Goal: Task Accomplishment & Management: Manage account settings

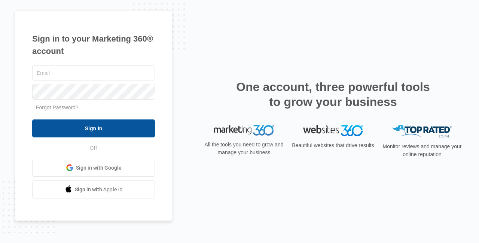
type input "[PERSON_NAME][EMAIL_ADDRESS][DOMAIN_NAME]"
click at [107, 125] on input "Sign In" at bounding box center [93, 128] width 123 height 18
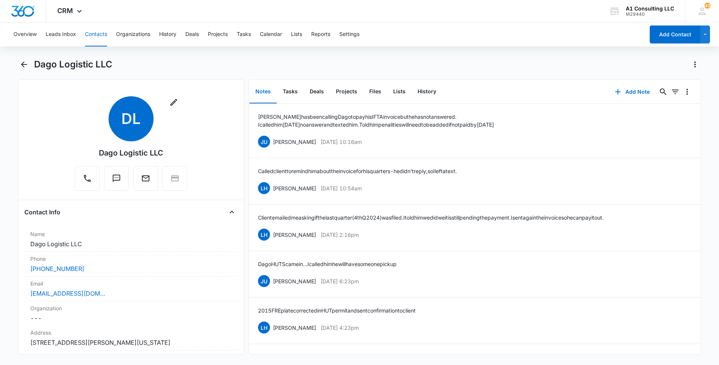
click at [103, 36] on button "Contacts" at bounding box center [96, 34] width 22 height 24
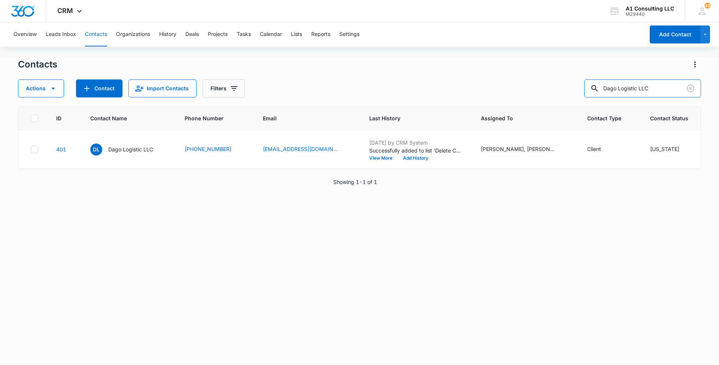
drag, startPoint x: 660, startPoint y: 87, endPoint x: 561, endPoint y: 87, distance: 99.2
click at [561, 87] on div "Actions Contact Import Contacts Filters Dago Logistic LLC" at bounding box center [359, 88] width 683 height 18
paste input "[PERSON_NAME]"
type input "Tamgal Truk LLC"
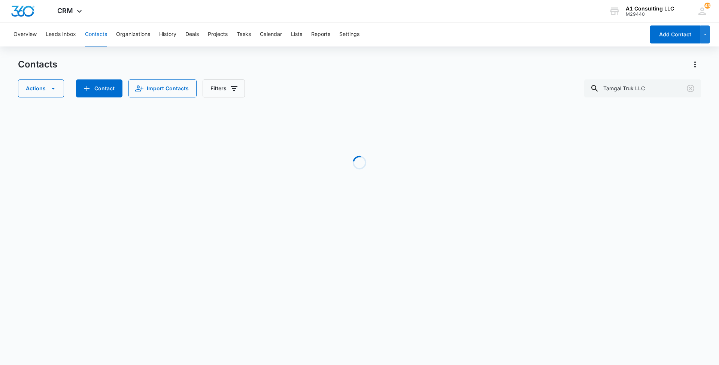
click at [396, 97] on div "Actions Contact Import Contacts Filters Tamgal Truk LLC" at bounding box center [359, 88] width 683 height 18
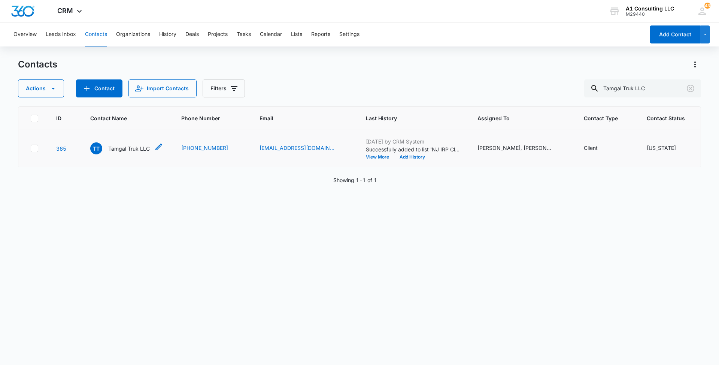
click at [119, 152] on p "Tamgal Truk LLC" at bounding box center [129, 148] width 42 height 8
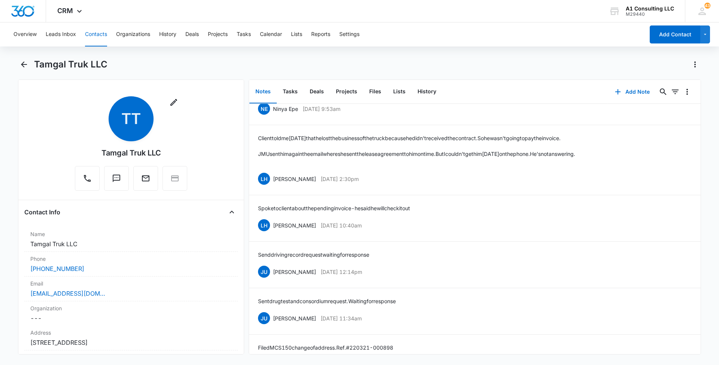
scroll to position [61, 0]
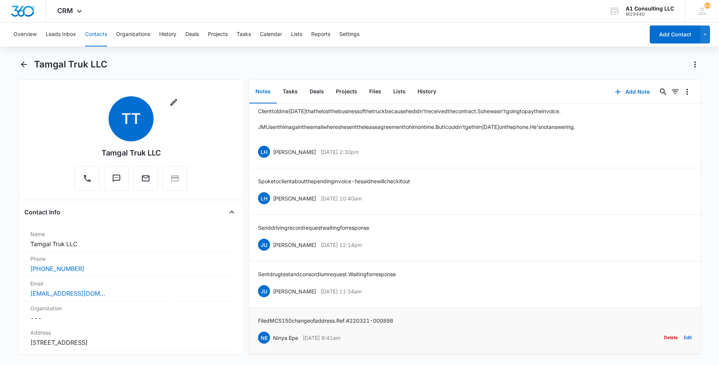
drag, startPoint x: 367, startPoint y: 329, endPoint x: 272, endPoint y: 329, distance: 94.7
click at [272, 330] on div "NE Ninya Epe [DATE] 9:41am Delete Edit" at bounding box center [474, 337] width 433 height 14
copy div "Ninya Epe [DATE] 9:41am"
drag, startPoint x: 405, startPoint y: 310, endPoint x: 256, endPoint y: 314, distance: 149.0
click at [256, 314] on li "Filed MCS150 change of address. Ref. #220321-000898 [GEOGRAPHIC_DATA] [DATE] 9:…" at bounding box center [474, 330] width 451 height 46
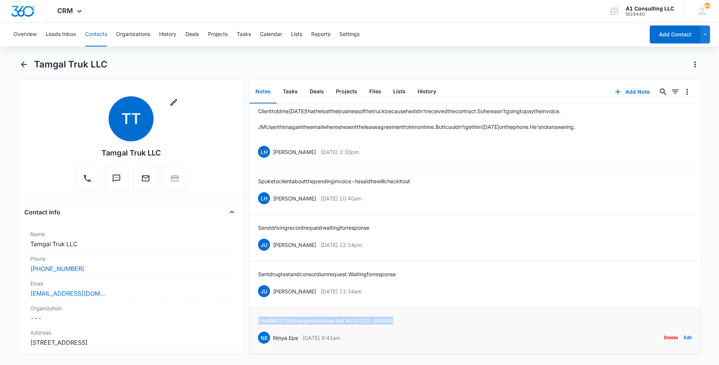
copy p "Filed MCS150 change of address. Ref. #220321-000898"
drag, startPoint x: 379, startPoint y: 280, endPoint x: 272, endPoint y: 282, distance: 107.1
click at [272, 285] on div "JU [PERSON_NAME] [DATE] 11:34am" at bounding box center [310, 291] width 104 height 12
copy div "[PERSON_NAME] [DATE] 11:34am"
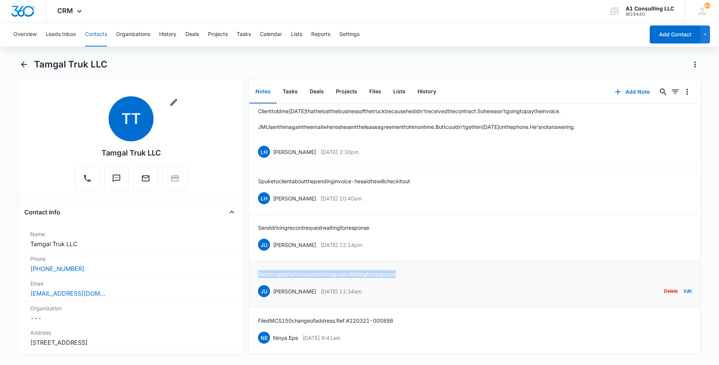
drag, startPoint x: 409, startPoint y: 266, endPoint x: 256, endPoint y: 266, distance: 153.5
click at [256, 266] on li "Sent [MEDICAL_DATA] and consordium request. Waiting for response JU [PERSON_NAM…" at bounding box center [474, 284] width 451 height 46
copy p "Sent [MEDICAL_DATA] and consordium request. Waiting for response"
drag, startPoint x: 390, startPoint y: 235, endPoint x: 274, endPoint y: 234, distance: 116.4
click at [274, 237] on div "JU [PERSON_NAME] [DATE] 12:14pm Delete Edit" at bounding box center [474, 244] width 433 height 14
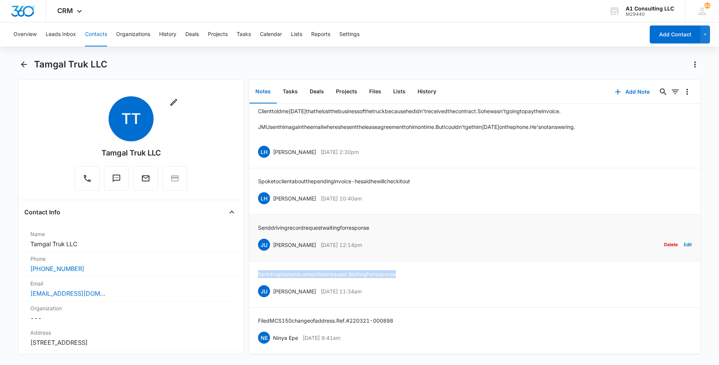
copy div "[PERSON_NAME] [DATE] 12:14pm"
drag, startPoint x: 382, startPoint y: 216, endPoint x: 257, endPoint y: 217, distance: 125.0
click at [257, 217] on li "Send driving record request waiting for response JU [PERSON_NAME] [DATE] 12:14p…" at bounding box center [474, 237] width 451 height 46
copy p "Send driving record request waiting for response"
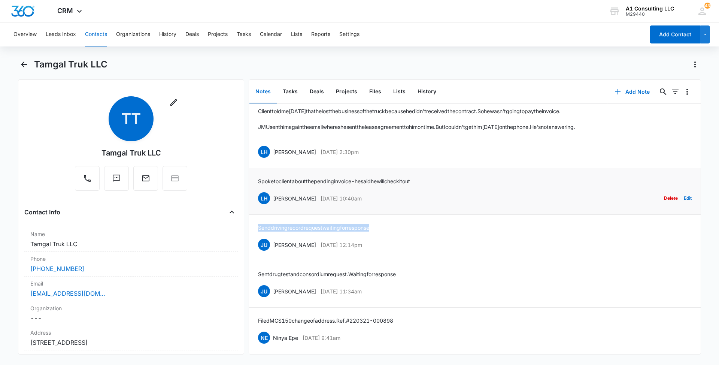
drag, startPoint x: 373, startPoint y: 188, endPoint x: 271, endPoint y: 188, distance: 101.8
click at [271, 191] on div "LH [PERSON_NAME] [DATE] 10:40am Delete Edit" at bounding box center [474, 198] width 433 height 14
copy div "[PERSON_NAME] [DATE] 10:40am"
drag, startPoint x: 434, startPoint y: 171, endPoint x: 256, endPoint y: 172, distance: 178.2
click at [256, 172] on li "Spoke to client about the pending invoice - he said he will check it out LH [PE…" at bounding box center [474, 191] width 451 height 46
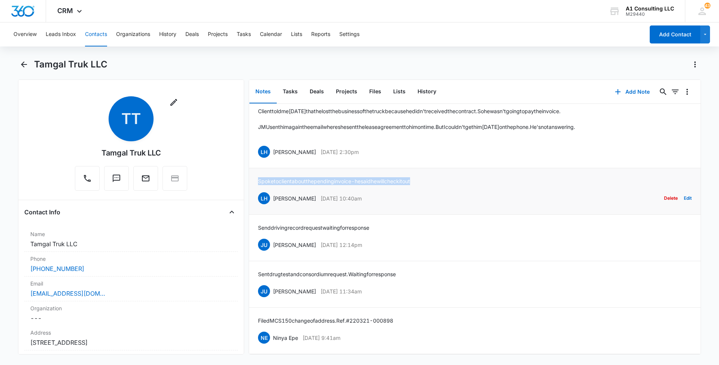
copy p "Spoke to client about the pending invoice - he said he will check it out"
click at [13, 144] on main "Tamgal Truk LLC Remove TT Tamgal Truk LLC Contact Info Name Cancel Save Changes…" at bounding box center [359, 210] width 719 height 305
drag, startPoint x: 386, startPoint y: 233, endPoint x: 274, endPoint y: 233, distance: 112.7
click at [274, 237] on div "JU [PERSON_NAME] [DATE] 12:14pm Delete Edit" at bounding box center [474, 244] width 433 height 14
copy div "[PERSON_NAME] [DATE] 12:14pm"
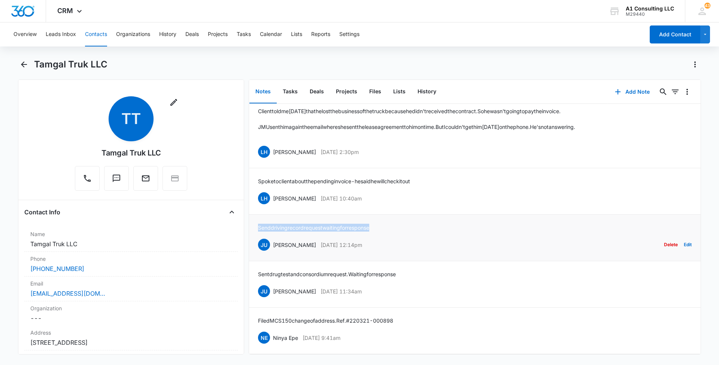
drag, startPoint x: 356, startPoint y: 216, endPoint x: 256, endPoint y: 217, distance: 99.9
click at [256, 217] on li "Send driving record request waiting for response JU [PERSON_NAME] [DATE] 12:14p…" at bounding box center [474, 237] width 451 height 46
copy p "Send driving record request waiting for response"
drag, startPoint x: 373, startPoint y: 187, endPoint x: 271, endPoint y: 188, distance: 101.4
click at [271, 191] on div "LH [PERSON_NAME] [DATE] 10:40am Delete Edit" at bounding box center [474, 198] width 433 height 14
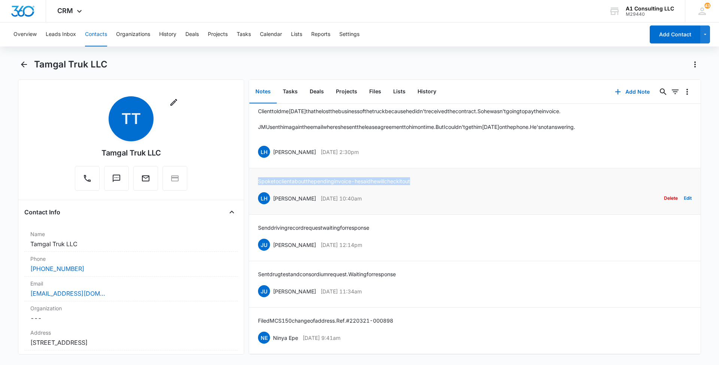
drag, startPoint x: 433, startPoint y: 171, endPoint x: 255, endPoint y: 172, distance: 178.2
click at [255, 172] on li "Spoke to client about the pending invoice - he said he will check it out LH [PE…" at bounding box center [474, 191] width 451 height 46
click at [500, 76] on div "Tamgal Truk LLC" at bounding box center [359, 68] width 683 height 21
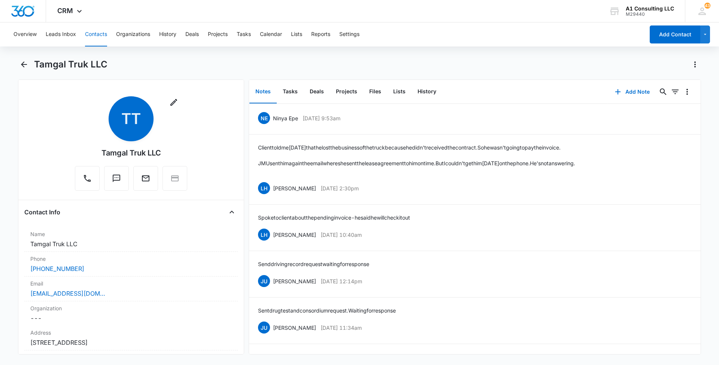
scroll to position [0, 0]
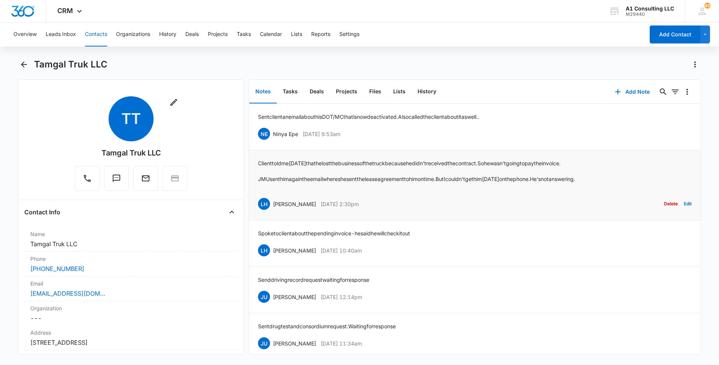
drag, startPoint x: 371, startPoint y: 202, endPoint x: 271, endPoint y: 200, distance: 100.0
click at [271, 200] on div "LH [PERSON_NAME] [DATE] 2:30pm Delete Edit" at bounding box center [474, 204] width 433 height 14
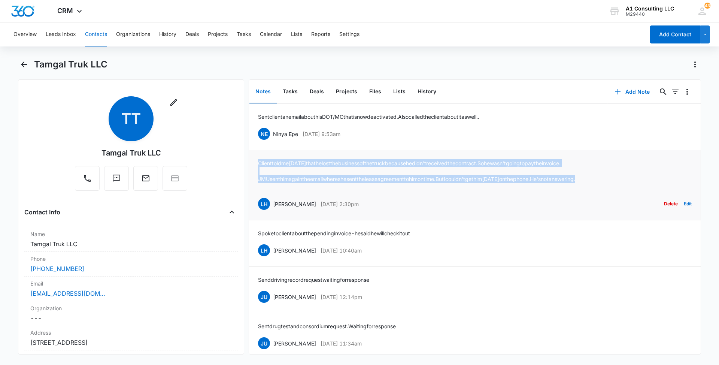
drag, startPoint x: 615, startPoint y: 180, endPoint x: 257, endPoint y: 159, distance: 358.4
click at [257, 159] on li "Client told me [DATE] that he lost the business of the truck because he didn't …" at bounding box center [474, 185] width 451 height 70
drag, startPoint x: 362, startPoint y: 132, endPoint x: 271, endPoint y: 131, distance: 90.2
click at [271, 131] on div "NE Ninya Epe [DATE] 9:53am Delete Edit" at bounding box center [474, 134] width 433 height 14
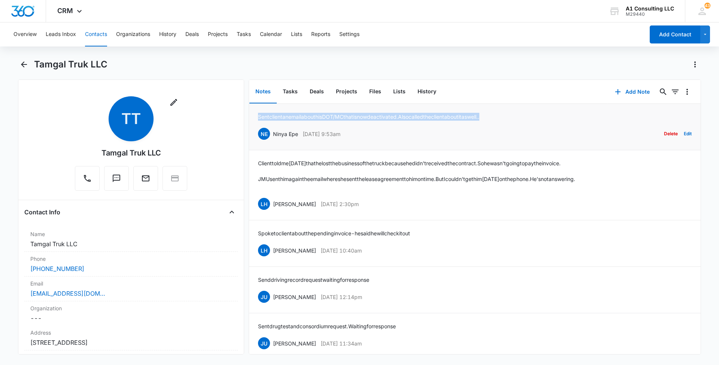
drag, startPoint x: 510, startPoint y: 114, endPoint x: 256, endPoint y: 116, distance: 253.8
click at [256, 116] on li "Sent client an email about his DOT/MC that is now deactivated. Also called the …" at bounding box center [474, 127] width 451 height 46
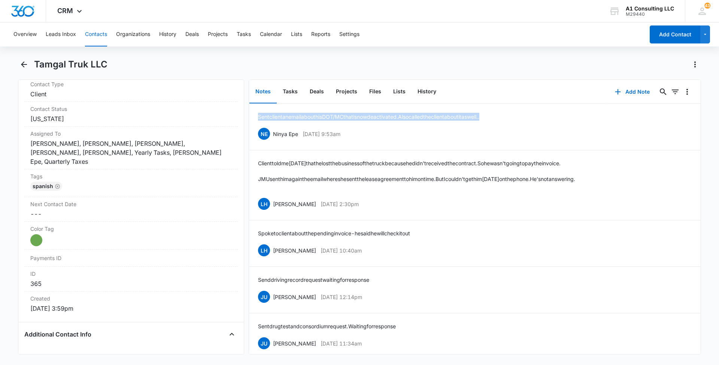
scroll to position [354, 0]
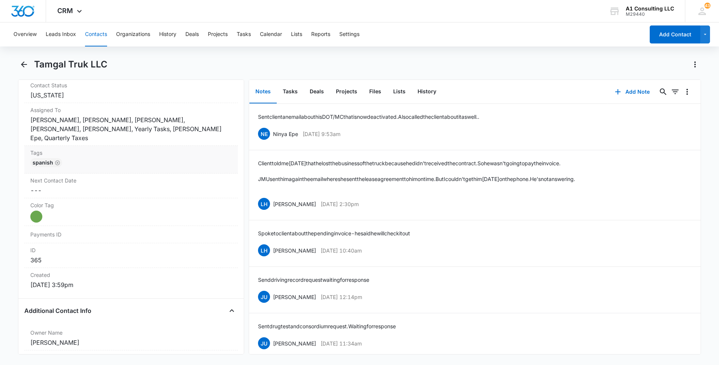
click at [192, 158] on div "Spanish" at bounding box center [130, 164] width 201 height 12
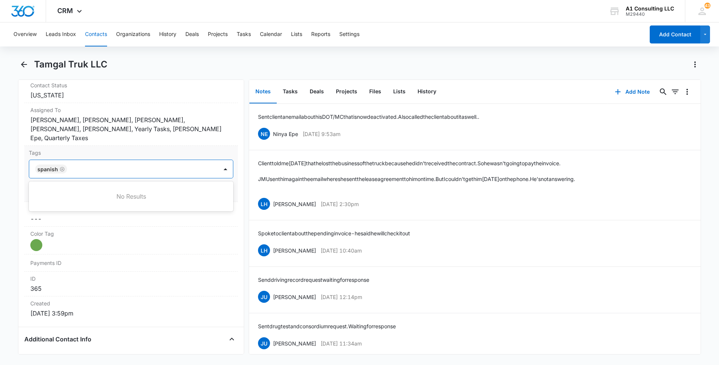
click at [182, 164] on div at bounding box center [143, 169] width 148 height 10
type input "gh"
click at [80, 205] on div "GHL Conversion" at bounding box center [130, 209] width 185 height 8
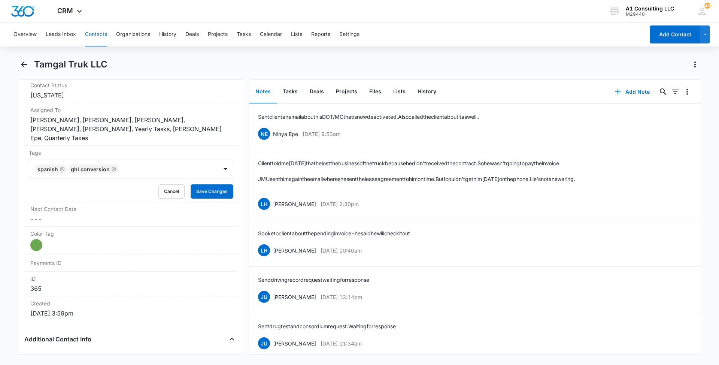
click at [0, 181] on main "Tamgal Truk LLC Remove TT Tamgal Truk LLC Contact Info Name Cancel Save Changes…" at bounding box center [359, 210] width 719 height 305
click at [210, 184] on button "Save Changes" at bounding box center [212, 191] width 43 height 14
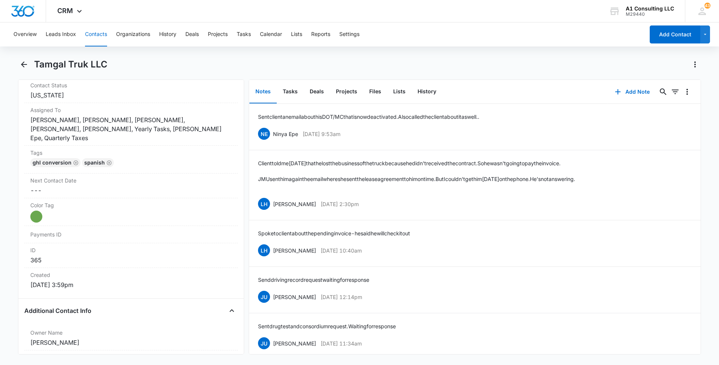
click at [92, 34] on button "Contacts" at bounding box center [96, 34] width 22 height 24
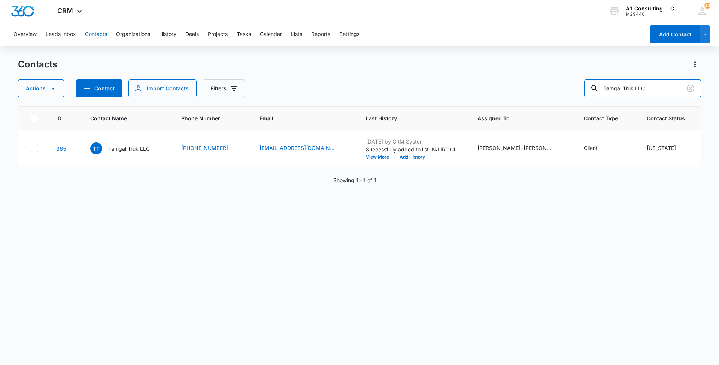
drag, startPoint x: 659, startPoint y: 88, endPoint x: 561, endPoint y: 86, distance: 98.1
click at [561, 86] on div "Actions Contact Import Contacts Filters Tamgal Truk LLC" at bounding box center [359, 88] width 683 height 18
paste input "K VIZ Logistics"
type input "K VIZ Logistics LLC"
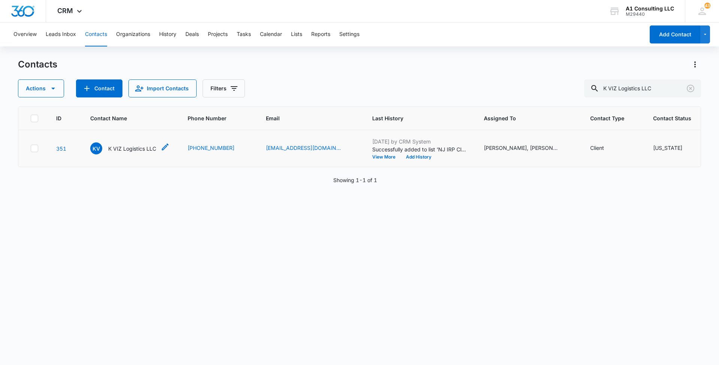
click at [124, 152] on p "K VIZ Logistics LLC" at bounding box center [132, 148] width 48 height 8
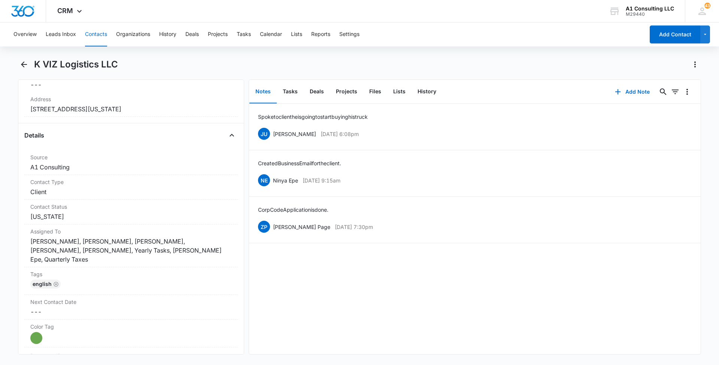
scroll to position [235, 0]
drag, startPoint x: 344, startPoint y: 226, endPoint x: 273, endPoint y: 223, distance: 70.8
click at [273, 223] on div "ZP [PERSON_NAME] Page [DATE] 7:30pm Delete Edit" at bounding box center [474, 226] width 433 height 14
drag, startPoint x: 337, startPoint y: 205, endPoint x: 257, endPoint y: 208, distance: 80.5
click at [257, 208] on li "Corp Code Application is done. ZP [PERSON_NAME] Page [DATE] 7:30pm Delete Edit" at bounding box center [474, 220] width 451 height 46
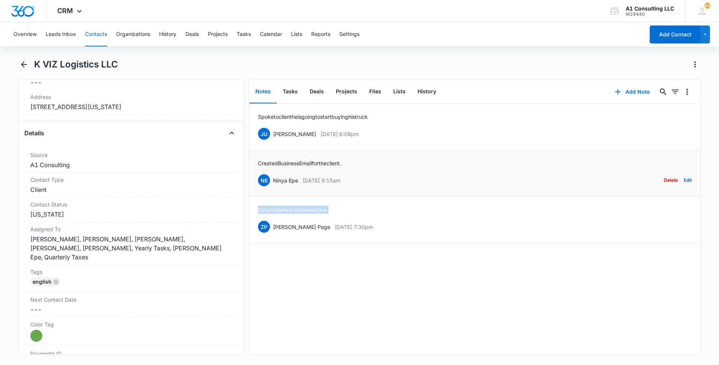
drag, startPoint x: 368, startPoint y: 179, endPoint x: 272, endPoint y: 182, distance: 96.2
click at [272, 182] on div "NE Ninya Epe [DATE] 9:15am Delete Edit" at bounding box center [474, 180] width 433 height 14
drag, startPoint x: 351, startPoint y: 159, endPoint x: 256, endPoint y: 161, distance: 95.1
click at [256, 161] on li "Created Business Email for the client. NE Ninya Epe [DATE] 9:15am Delete Edit" at bounding box center [474, 173] width 451 height 46
drag, startPoint x: 378, startPoint y: 131, endPoint x: 272, endPoint y: 134, distance: 106.7
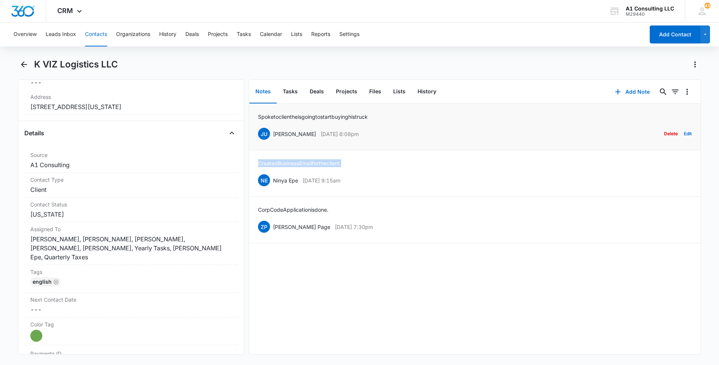
click at [272, 134] on div "JU [PERSON_NAME] [DATE] 6:08pm Delete Edit" at bounding box center [474, 134] width 433 height 14
drag, startPoint x: 376, startPoint y: 115, endPoint x: 258, endPoint y: 117, distance: 117.6
click at [258, 117] on div "Spoke to client he is going to start buying his truck JU [PERSON_NAME] [DATE] 6…" at bounding box center [474, 127] width 433 height 28
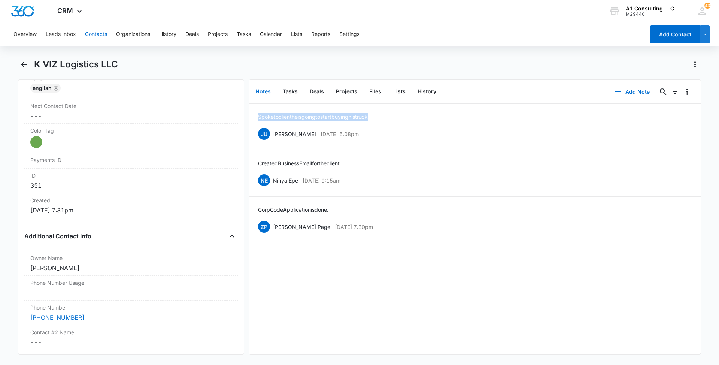
scroll to position [373, 0]
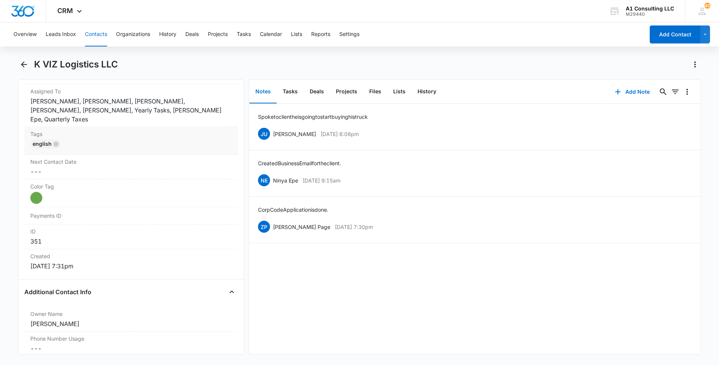
click at [181, 139] on div "English" at bounding box center [130, 145] width 201 height 12
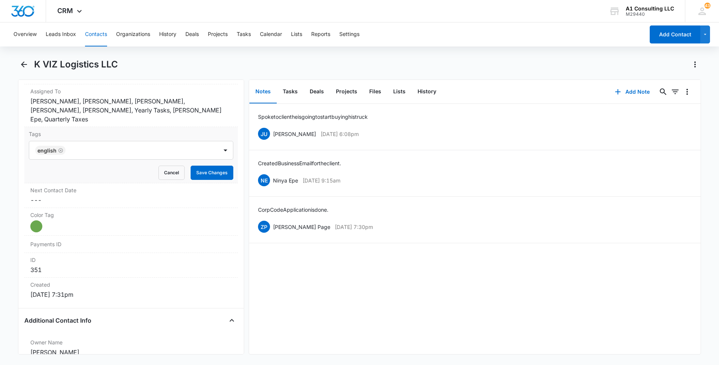
click at [162, 145] on div at bounding box center [142, 150] width 149 height 10
type input "gh"
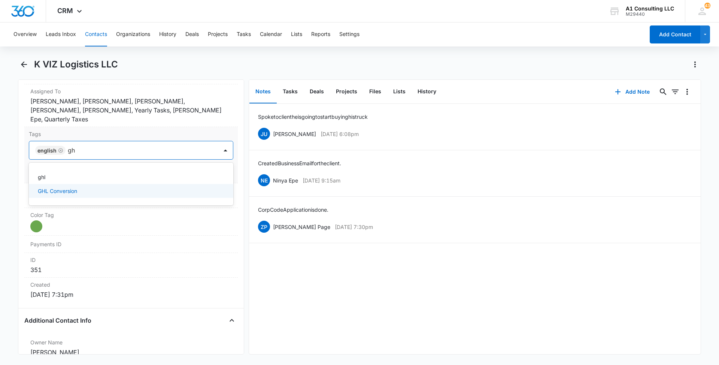
click at [63, 187] on p "GHL Conversion" at bounding box center [57, 191] width 39 height 8
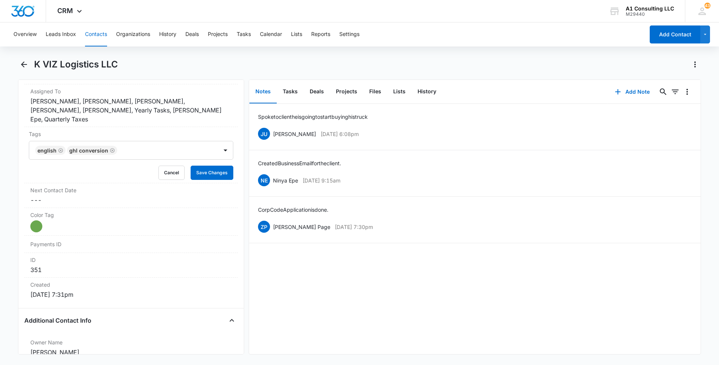
click at [0, 171] on main "K VIZ Logistics LLC Remove KV K VIZ Logistics LLC Contact Info Name Cancel Save…" at bounding box center [359, 210] width 719 height 305
click at [204, 165] on button "Save Changes" at bounding box center [212, 172] width 43 height 14
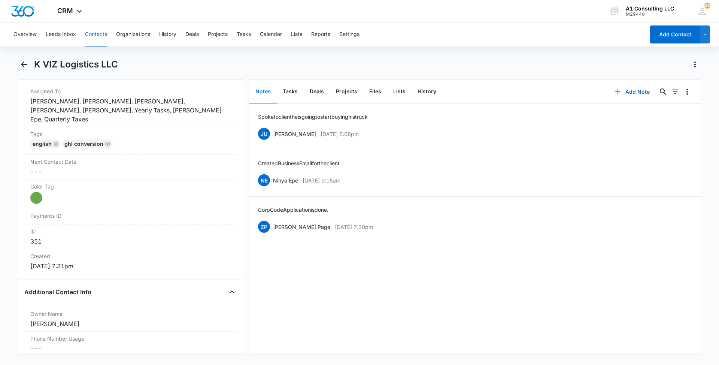
click at [100, 38] on button "Contacts" at bounding box center [96, 34] width 22 height 24
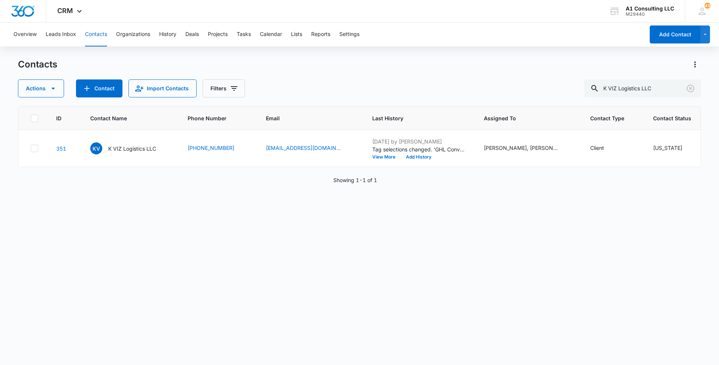
click at [95, 33] on button "Contacts" at bounding box center [96, 34] width 22 height 24
click at [687, 86] on icon "Clear" at bounding box center [690, 88] width 9 height 9
